Goal: Task Accomplishment & Management: Manage account settings

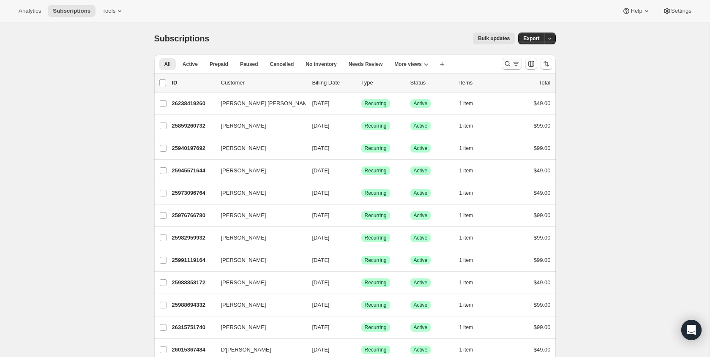
click at [512, 62] on icon "Search and filter results" at bounding box center [516, 64] width 8 height 8
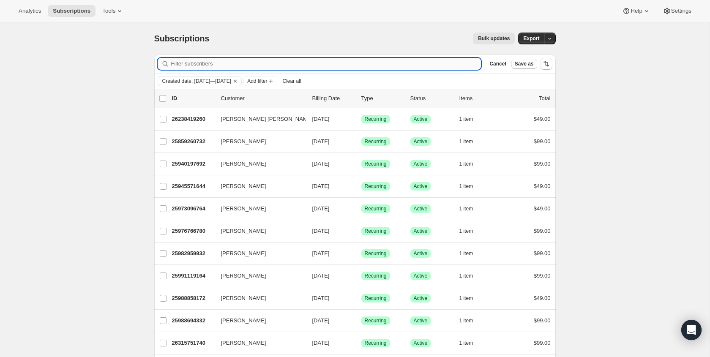
click at [233, 67] on input "Filter subscribers" at bounding box center [326, 64] width 310 height 12
click at [469, 64] on input "Filter subscribers" at bounding box center [326, 64] width 310 height 12
paste input "[EMAIL_ADDRESS][DOMAIN_NAME]"
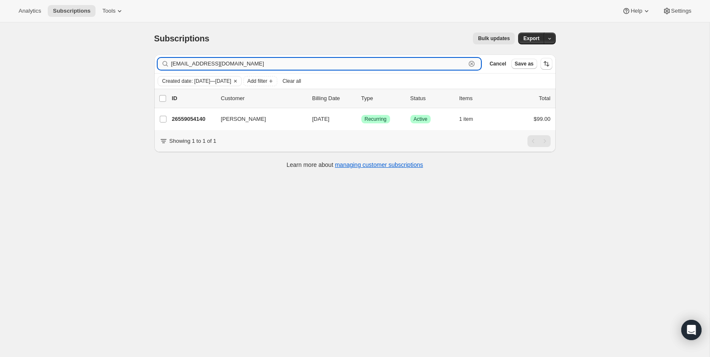
click at [260, 64] on input "[EMAIL_ADDRESS][DOMAIN_NAME]" at bounding box center [318, 64] width 295 height 12
paste input "[EMAIL_ADDRESS][DOMAIN_NAME]"
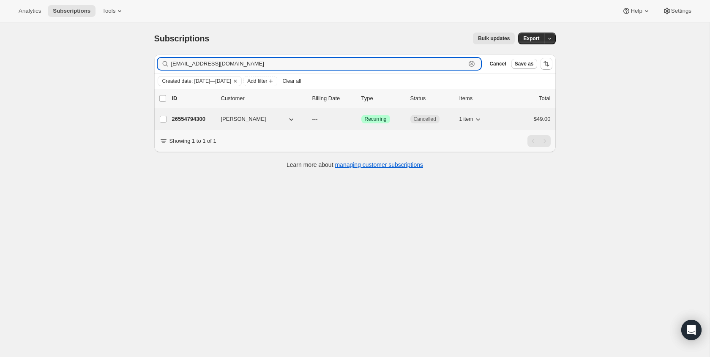
type input "[EMAIL_ADDRESS][DOMAIN_NAME]"
click at [425, 124] on div "26554794300 [PERSON_NAME] --- Success Recurring Cancelled 1 item $49.00" at bounding box center [361, 119] width 379 height 12
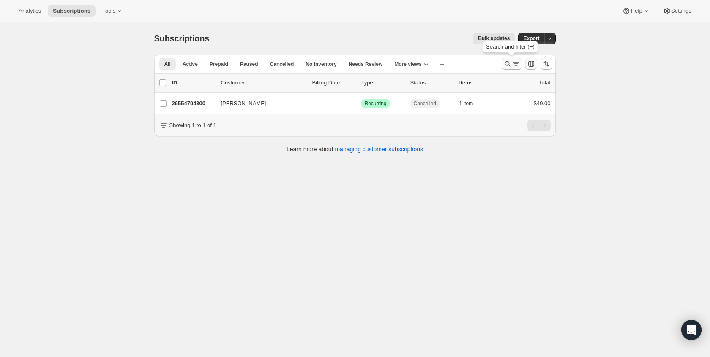
click at [511, 62] on icon "Search and filter results" at bounding box center [508, 64] width 8 height 8
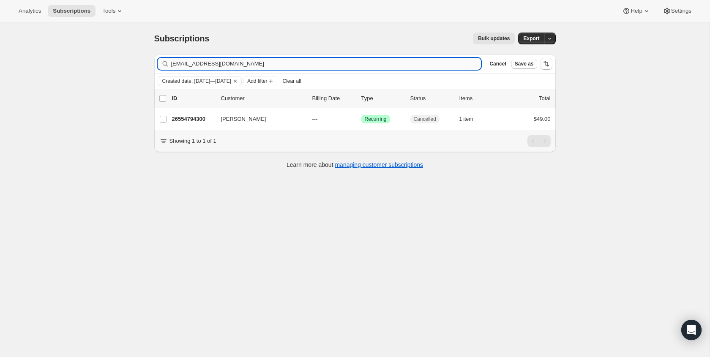
click at [211, 66] on input "[EMAIL_ADDRESS][DOMAIN_NAME]" at bounding box center [326, 64] width 310 height 12
click at [311, 69] on input "[EMAIL_ADDRESS][DOMAIN_NAME]" at bounding box center [318, 64] width 295 height 12
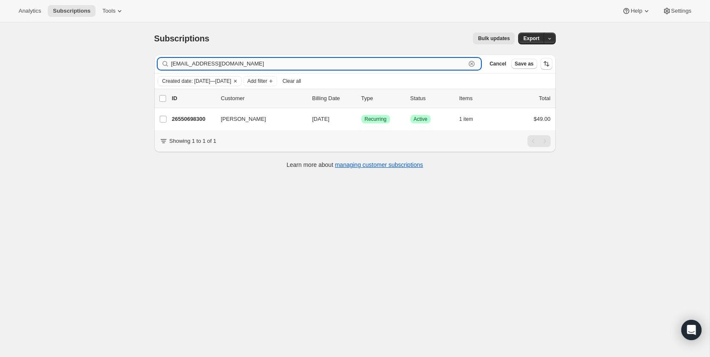
click at [311, 69] on input "[EMAIL_ADDRESS][DOMAIN_NAME]" at bounding box center [318, 64] width 295 height 12
paste input "[EMAIL_ADDRESS][DOMAIN_NAME]"
click at [303, 65] on input "[EMAIL_ADDRESS][DOMAIN_NAME]" at bounding box center [318, 64] width 295 height 12
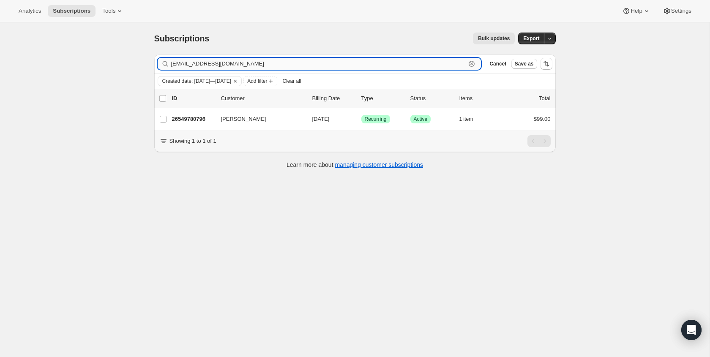
paste input "[EMAIL_ADDRESS][DOMAIN_NAME]"
type input "[EMAIL_ADDRESS][DOMAIN_NAME]"
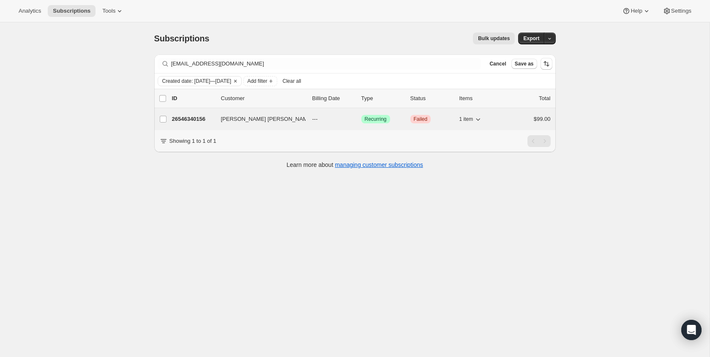
click at [425, 117] on span "Failed" at bounding box center [421, 119] width 14 height 7
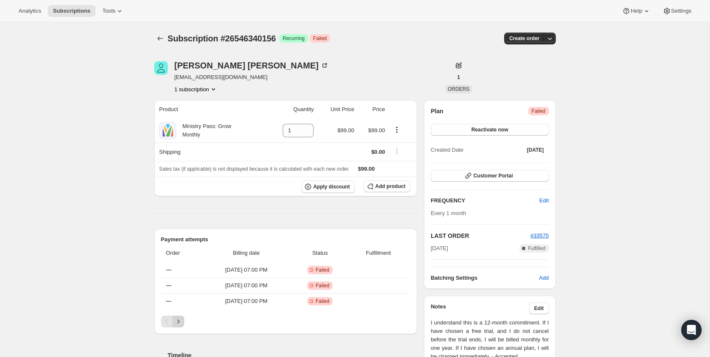
click at [178, 322] on icon "Next" at bounding box center [178, 322] width 8 height 8
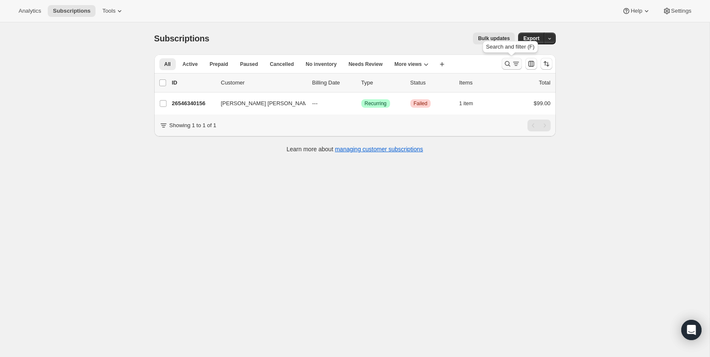
click at [508, 66] on icon "Search and filter results" at bounding box center [508, 64] width 8 height 8
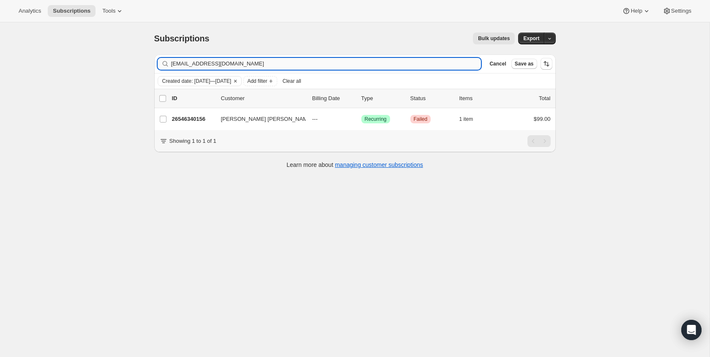
click at [334, 67] on input "[EMAIL_ADDRESS][DOMAIN_NAME]" at bounding box center [326, 64] width 310 height 12
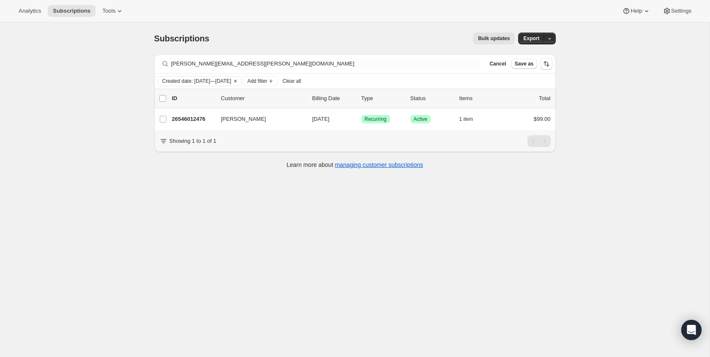
click at [235, 72] on div "Filter subscribers bellomy.brad@gmail.com Clear Cancel Save as" at bounding box center [355, 64] width 402 height 19
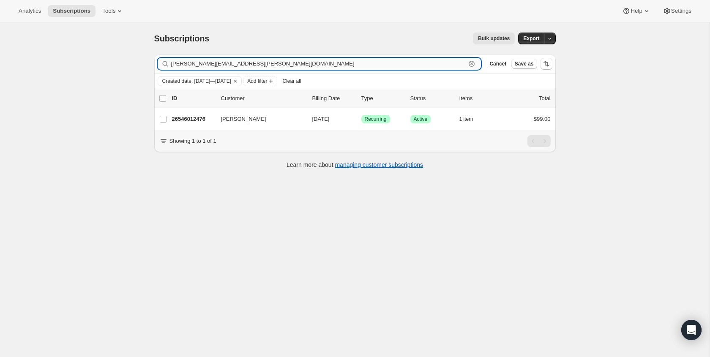
click at [235, 67] on input "bellomy.brad@gmail.com" at bounding box center [318, 64] width 295 height 12
click at [236, 67] on input "bellomy.brad@gmail.com" at bounding box center [318, 64] width 295 height 12
paste input "darmaris23"
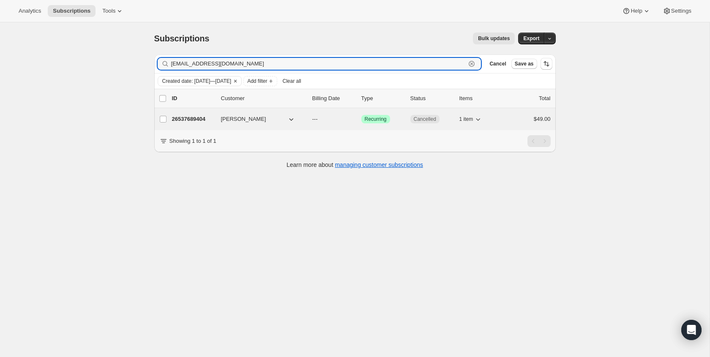
type input "darmaris23@gmail.com"
click at [423, 122] on span "Cancelled" at bounding box center [425, 119] width 22 height 7
